Goal: Task Accomplishment & Management: Manage account settings

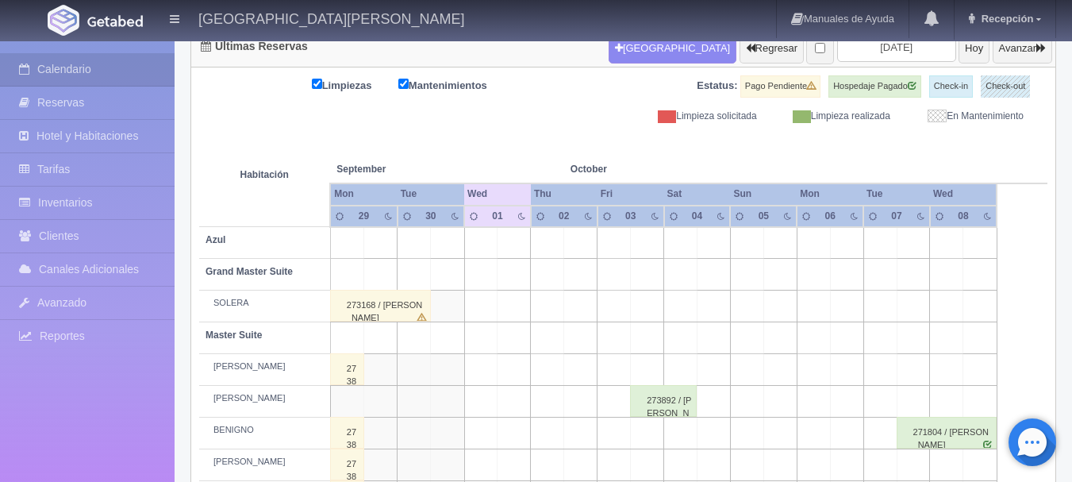
scroll to position [174, 0]
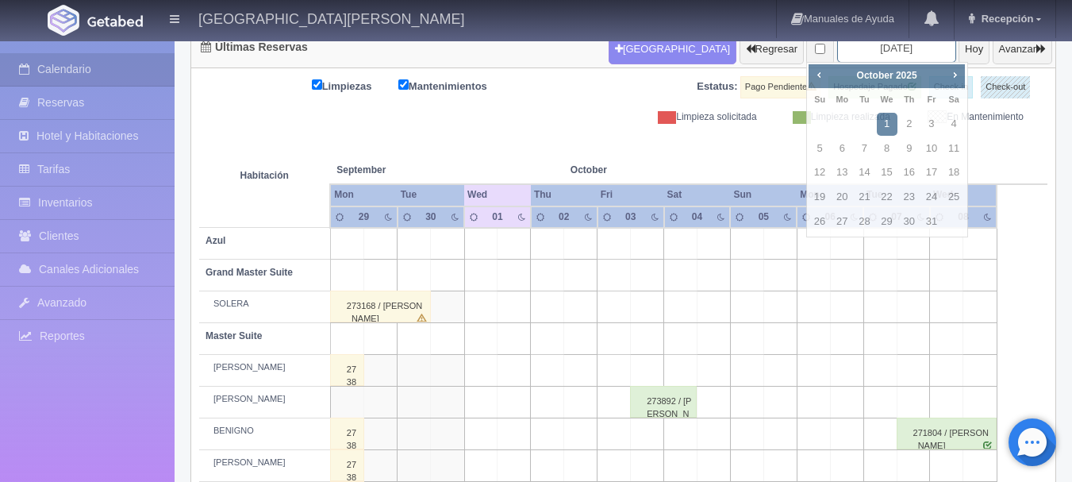
click at [871, 55] on input "2025-10-01" at bounding box center [896, 47] width 119 height 29
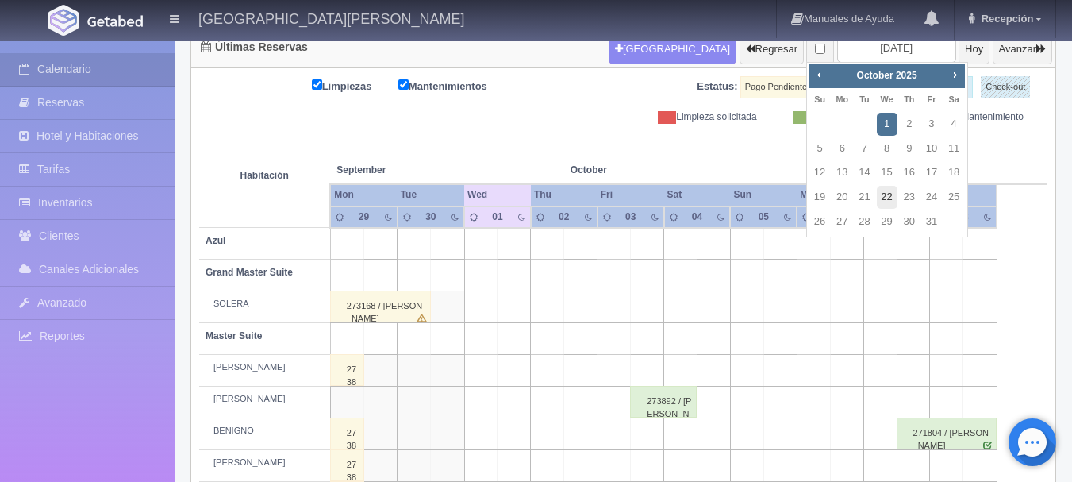
click at [891, 194] on link "22" at bounding box center [887, 197] width 21 height 23
type input "2025-10-22"
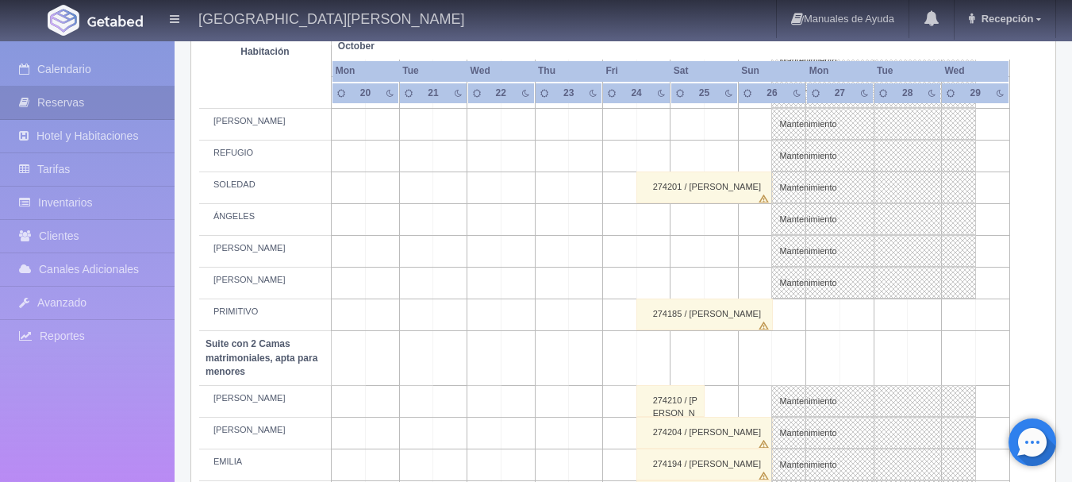
scroll to position [584, 0]
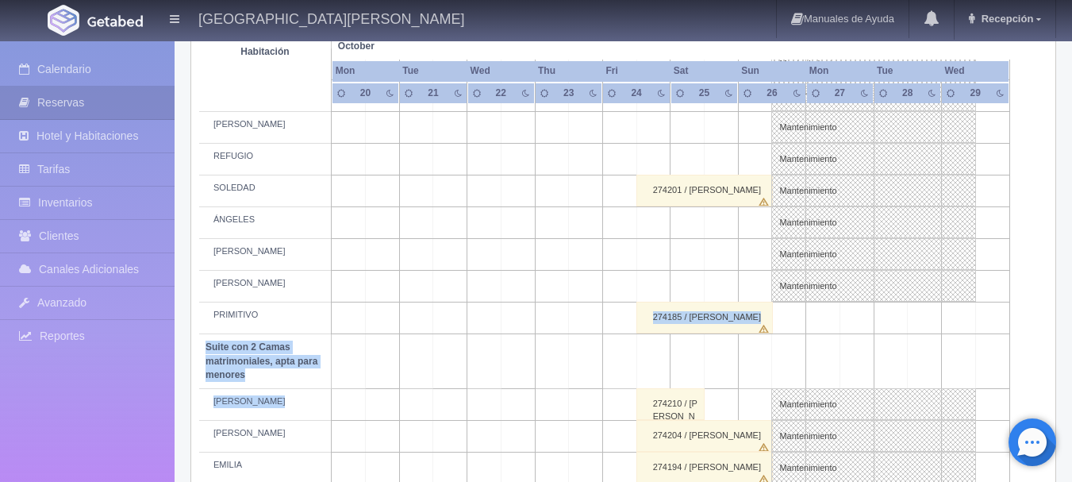
drag, startPoint x: 393, startPoint y: 418, endPoint x: 456, endPoint y: 291, distance: 141.6
click at [456, 291] on tbody "Azul Grand Master Suite Master Suite LAURA 273897 / Perla Figueroa BENIGNO Mant…" at bounding box center [623, 304] width 848 height 975
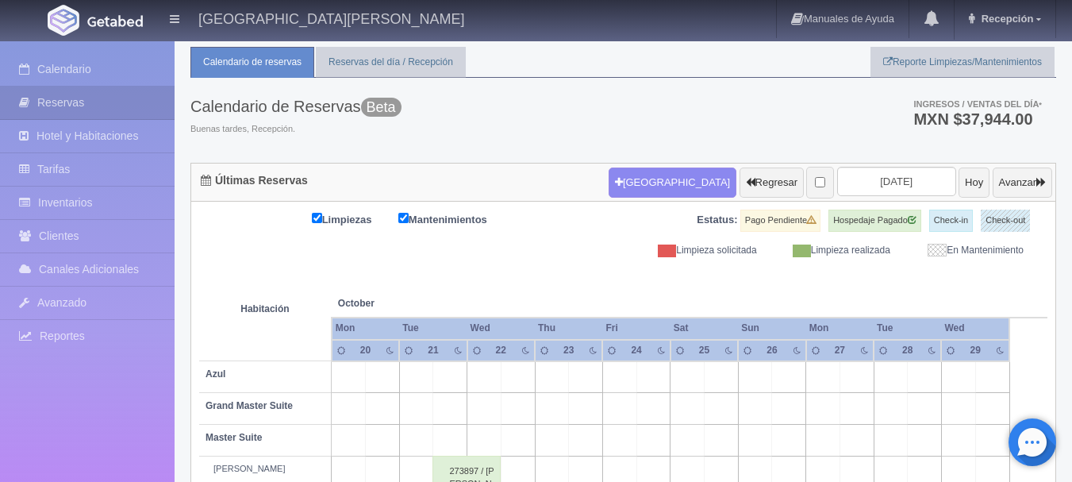
scroll to position [0, 0]
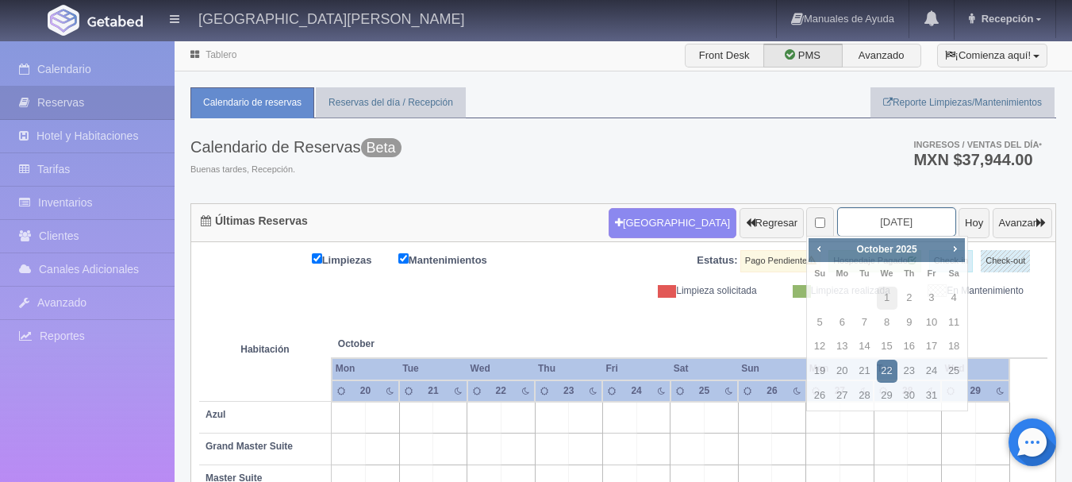
click at [856, 227] on input "2025-10-22" at bounding box center [896, 221] width 119 height 29
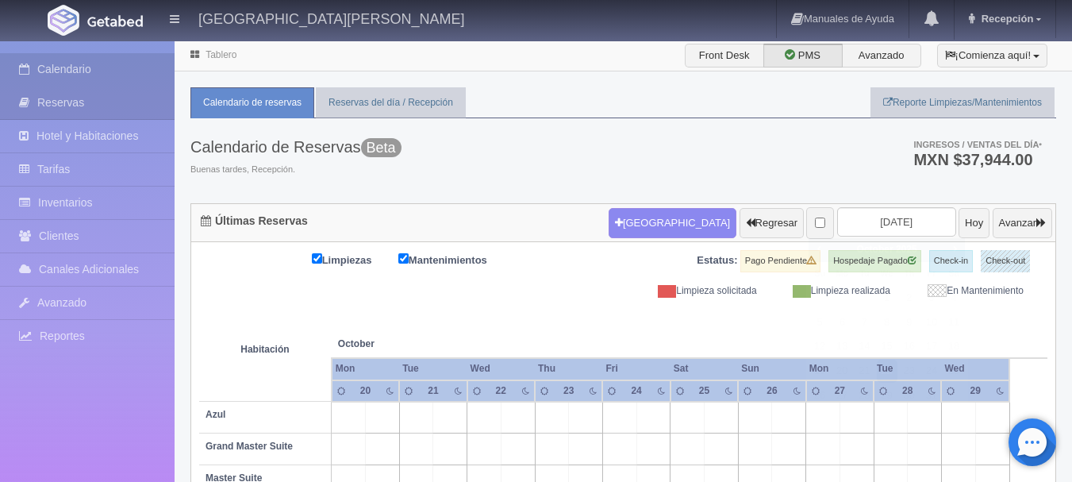
click at [121, 66] on link "Calendario" at bounding box center [87, 69] width 175 height 33
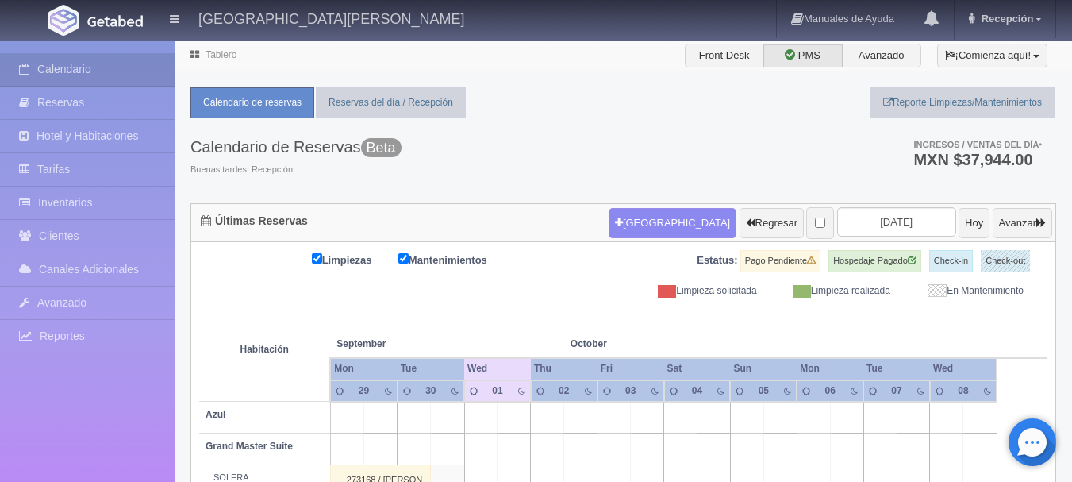
click at [867, 205] on div "Nueva Reserva Regresar 2025-10-01 Hoy Avanzar" at bounding box center [831, 222] width 452 height 41
click at [879, 232] on input "2025-10-01" at bounding box center [896, 221] width 119 height 29
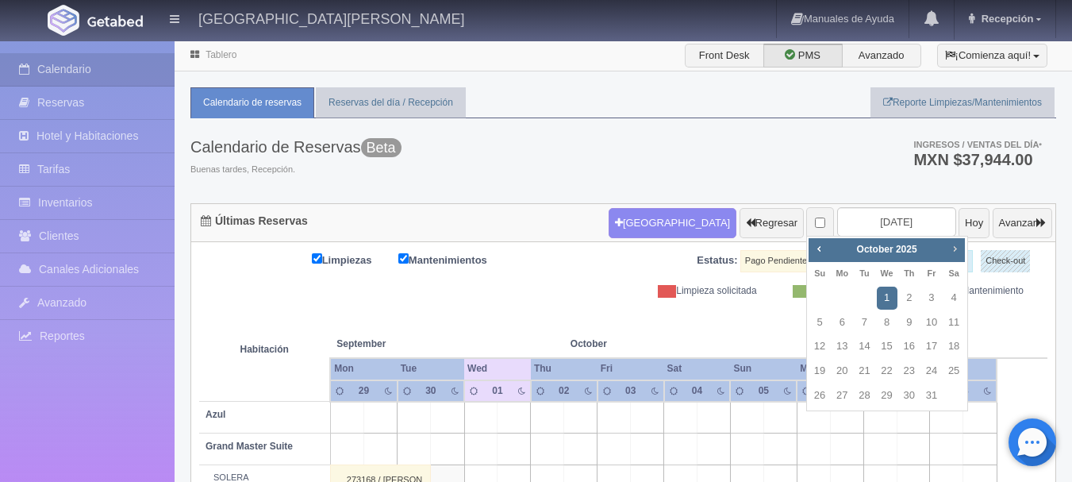
click at [953, 247] on span "Next" at bounding box center [954, 248] width 13 height 13
click at [946, 294] on link "1" at bounding box center [954, 298] width 21 height 23
type input "[DATE]"
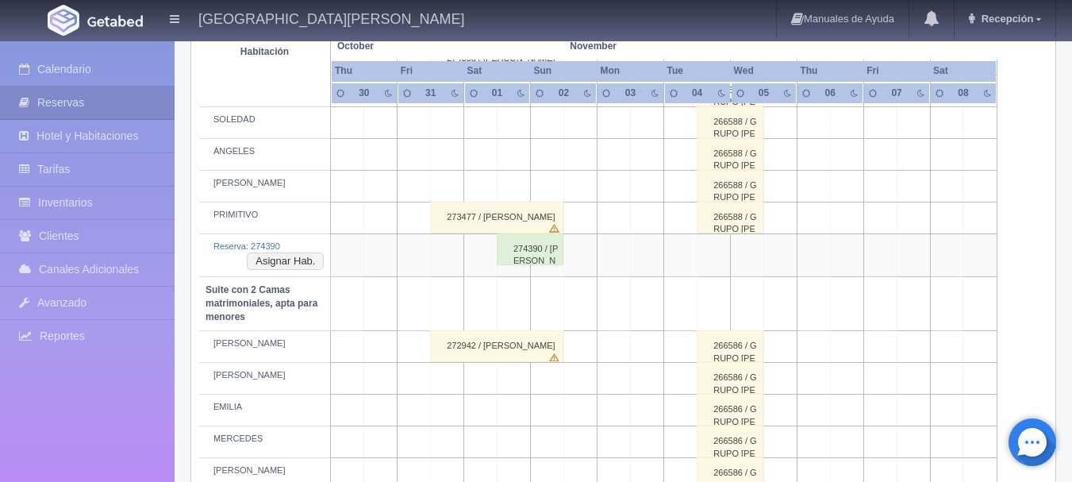
scroll to position [856, 0]
drag, startPoint x: 292, startPoint y: 263, endPoint x: 297, endPoint y: 277, distance: 14.3
click at [297, 277] on tbody "Azul Grand Master Suite [PERSON_NAME] 266587 / GRUPO [PERSON_NAME] 265478 / [PE…" at bounding box center [623, 140] width 848 height 1188
